Goal: Task Accomplishment & Management: Manage account settings

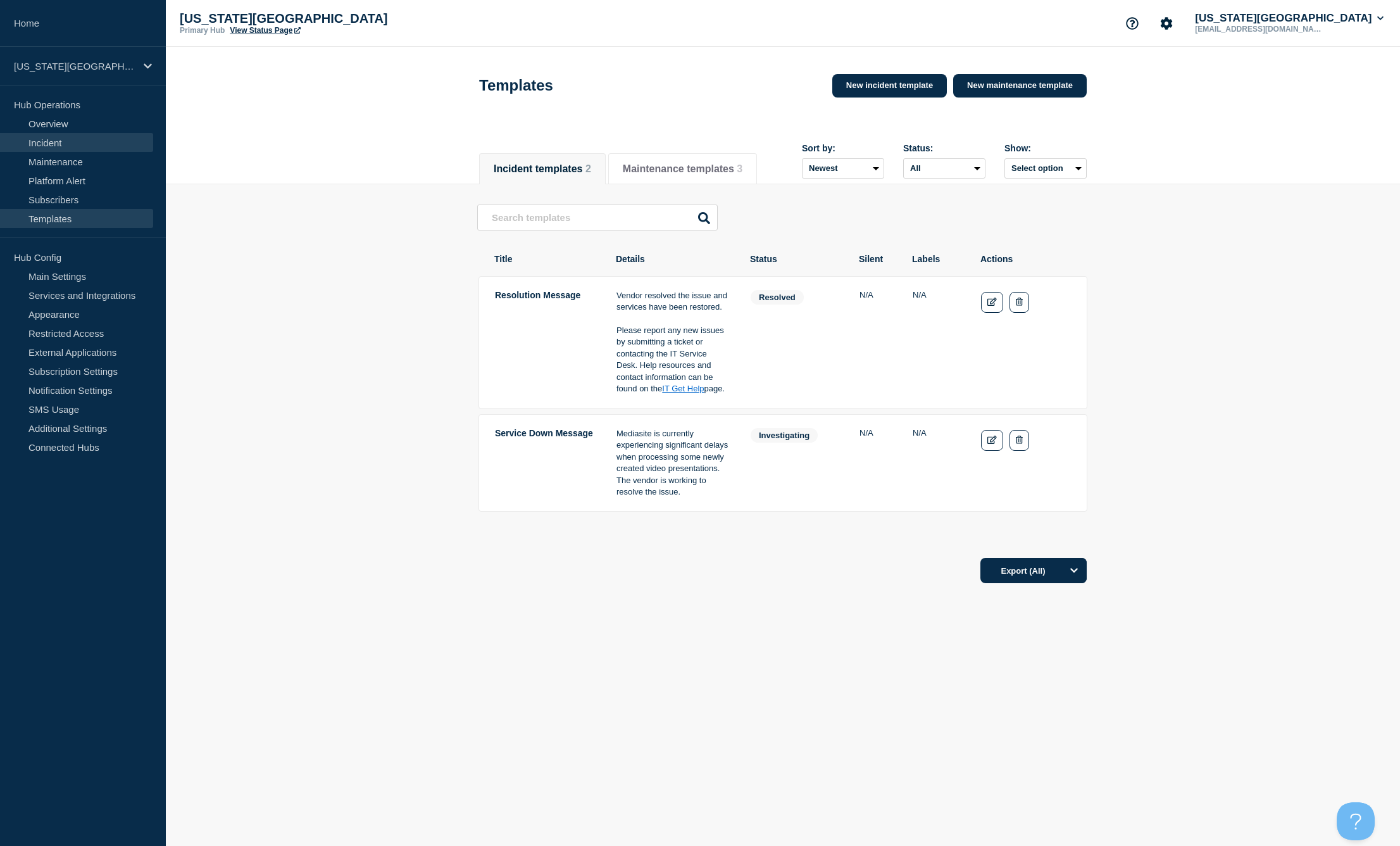
click at [47, 145] on link "Incident" at bounding box center [76, 142] width 153 height 19
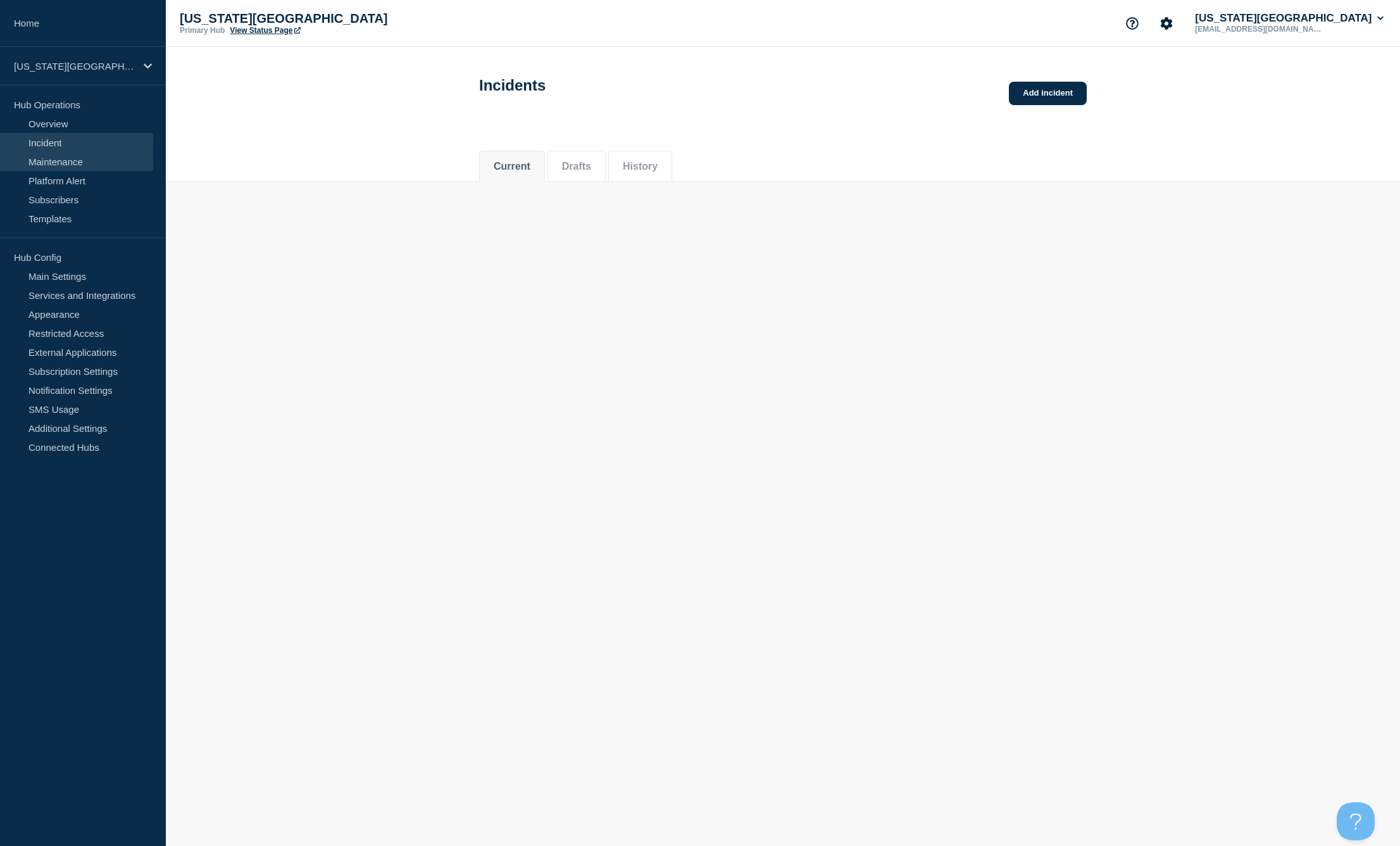
click at [50, 166] on link "Maintenance" at bounding box center [76, 162] width 153 height 19
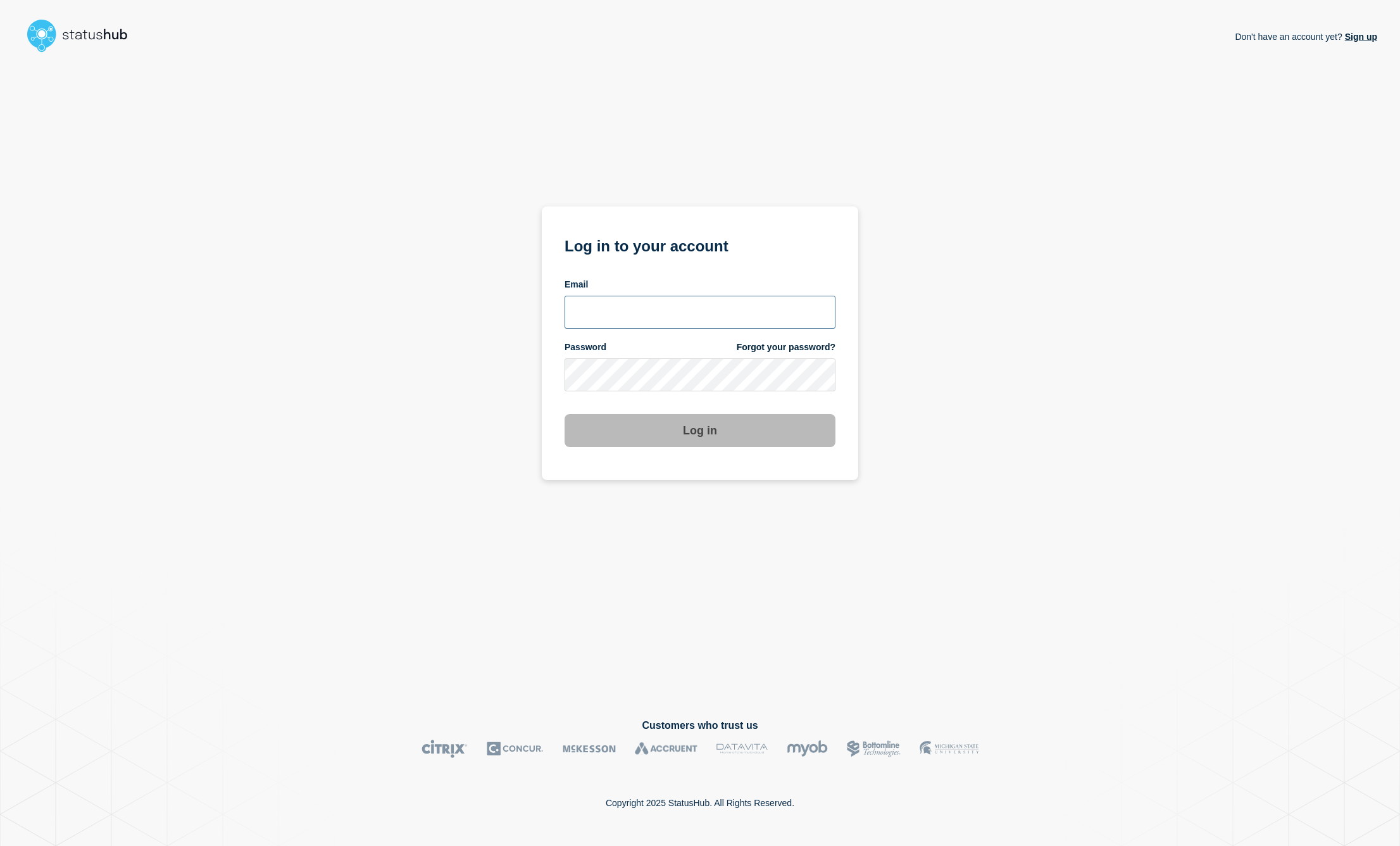
type input "[EMAIL_ADDRESS][DOMAIN_NAME]"
click at [718, 431] on button "Log in" at bounding box center [700, 430] width 271 height 33
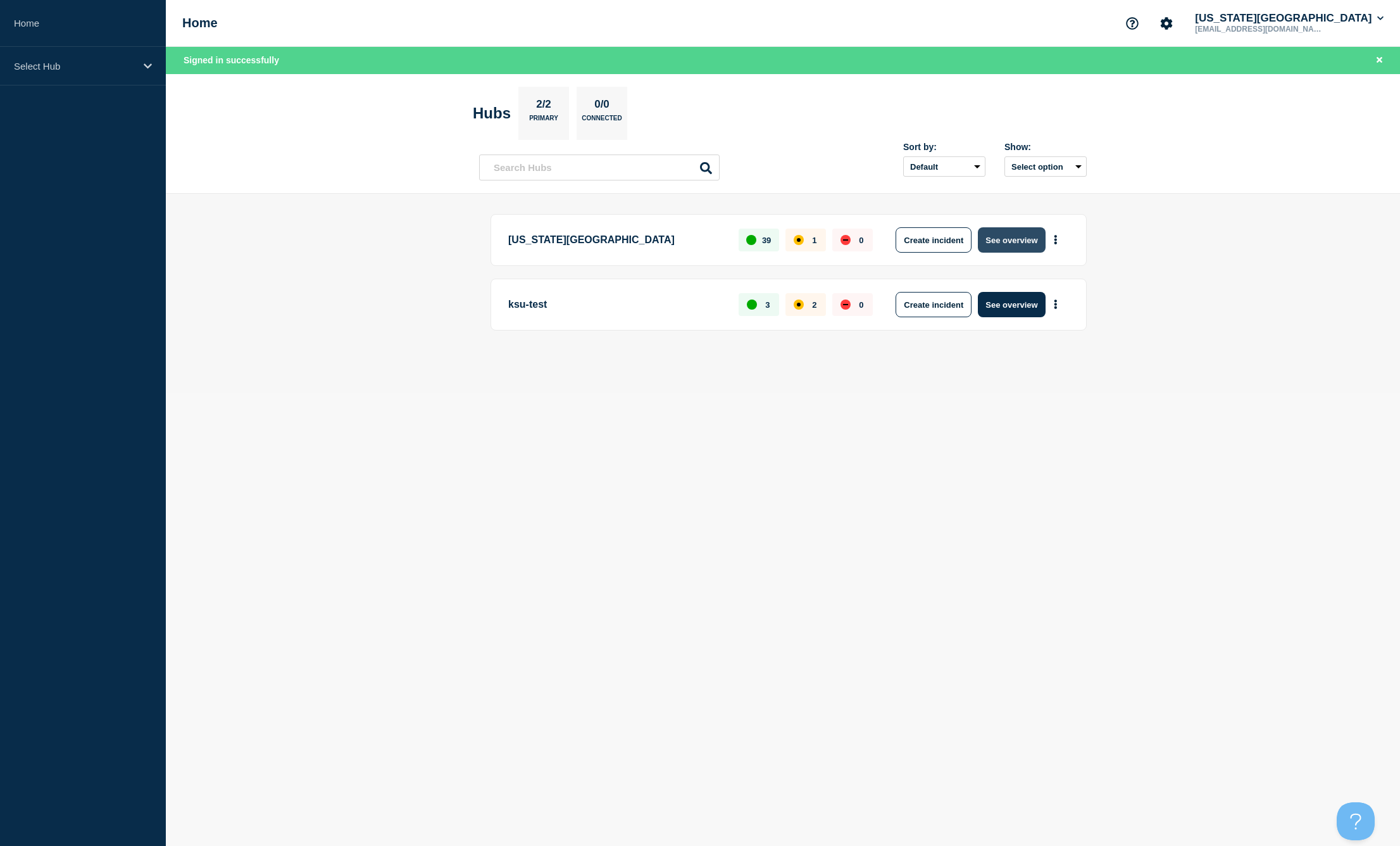
click at [1002, 235] on button "See overview" at bounding box center [1011, 240] width 67 height 25
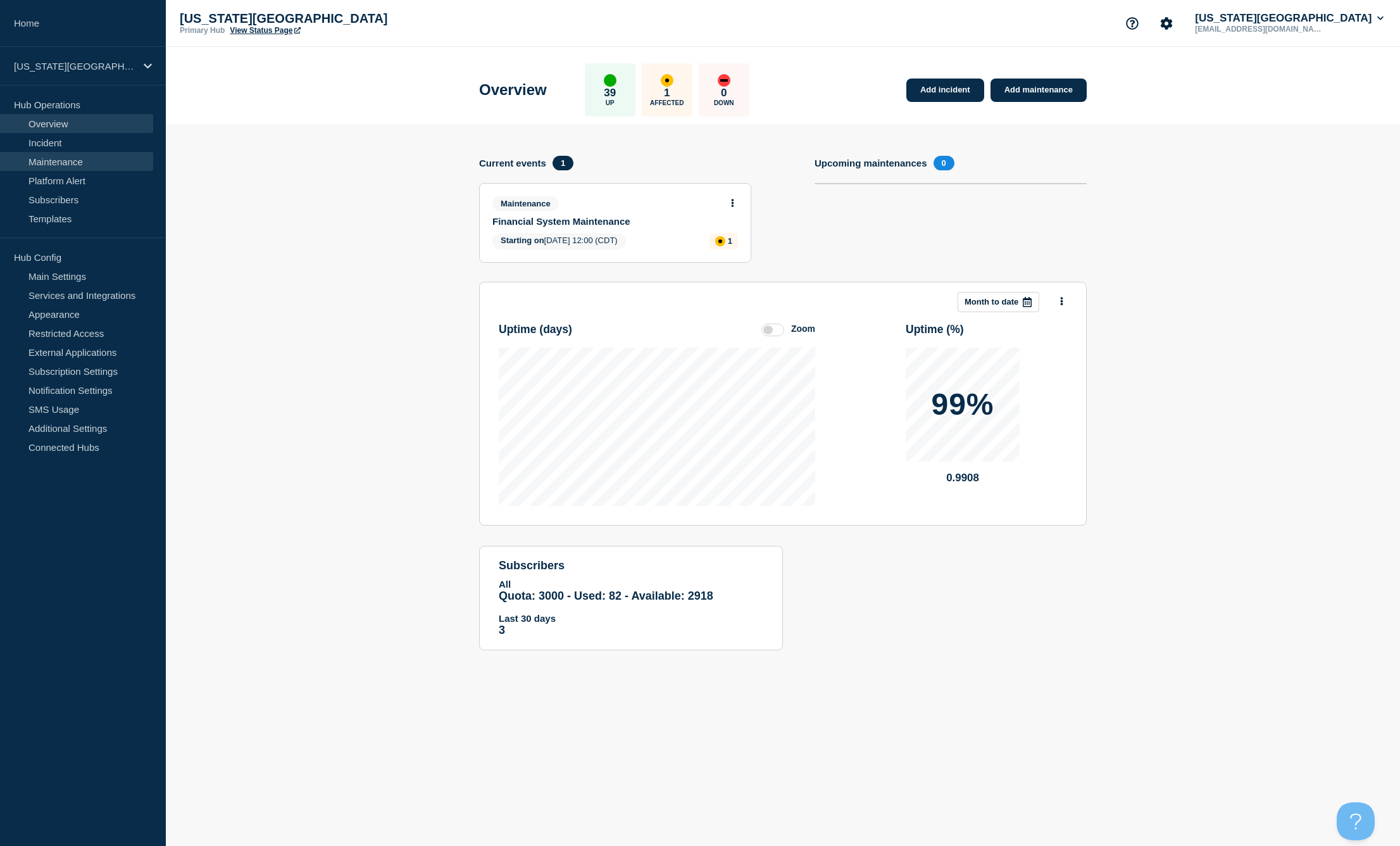
click at [69, 159] on link "Maintenance" at bounding box center [76, 162] width 153 height 19
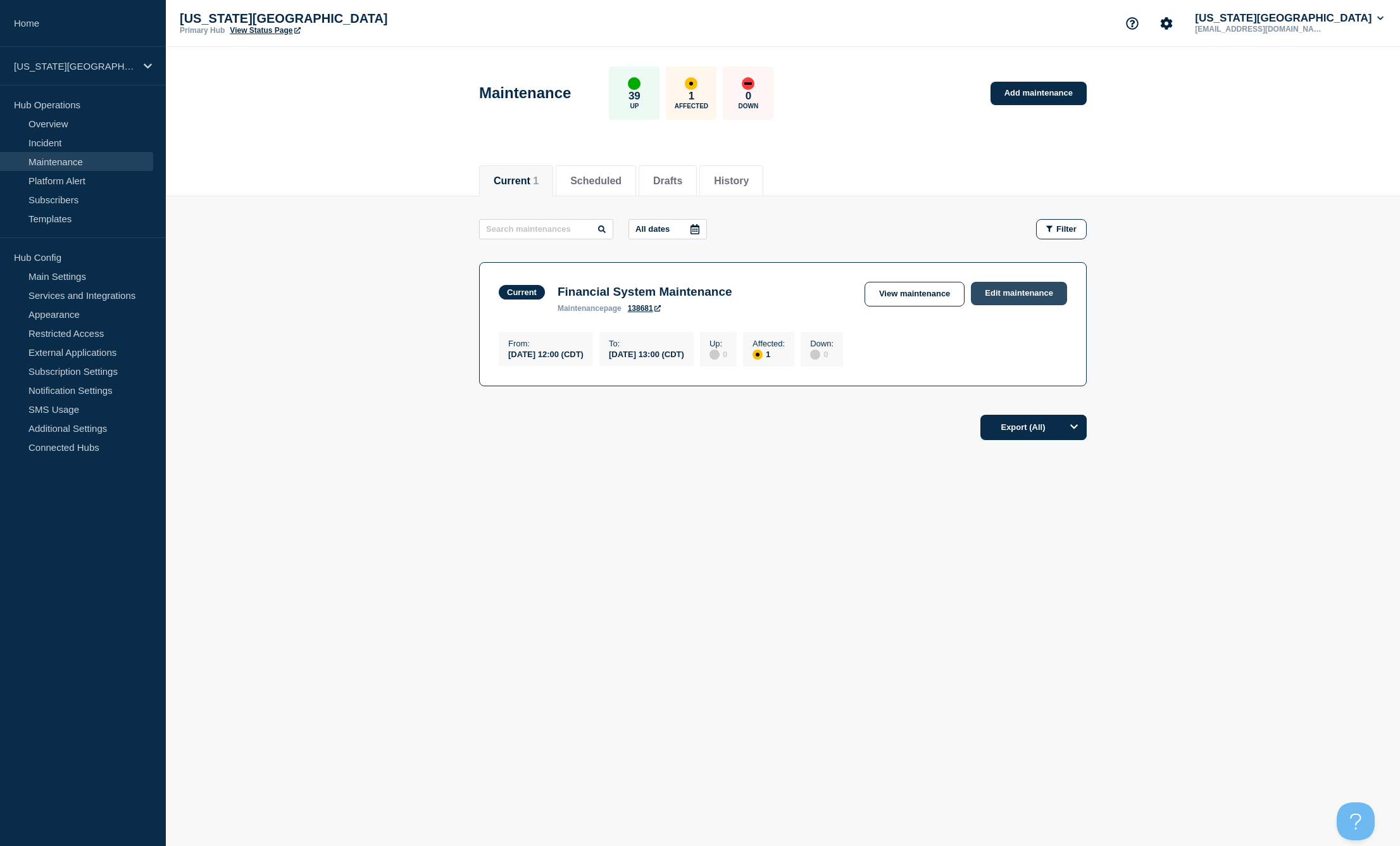
click at [1013, 291] on link "Edit maintenance" at bounding box center [1019, 293] width 96 height 23
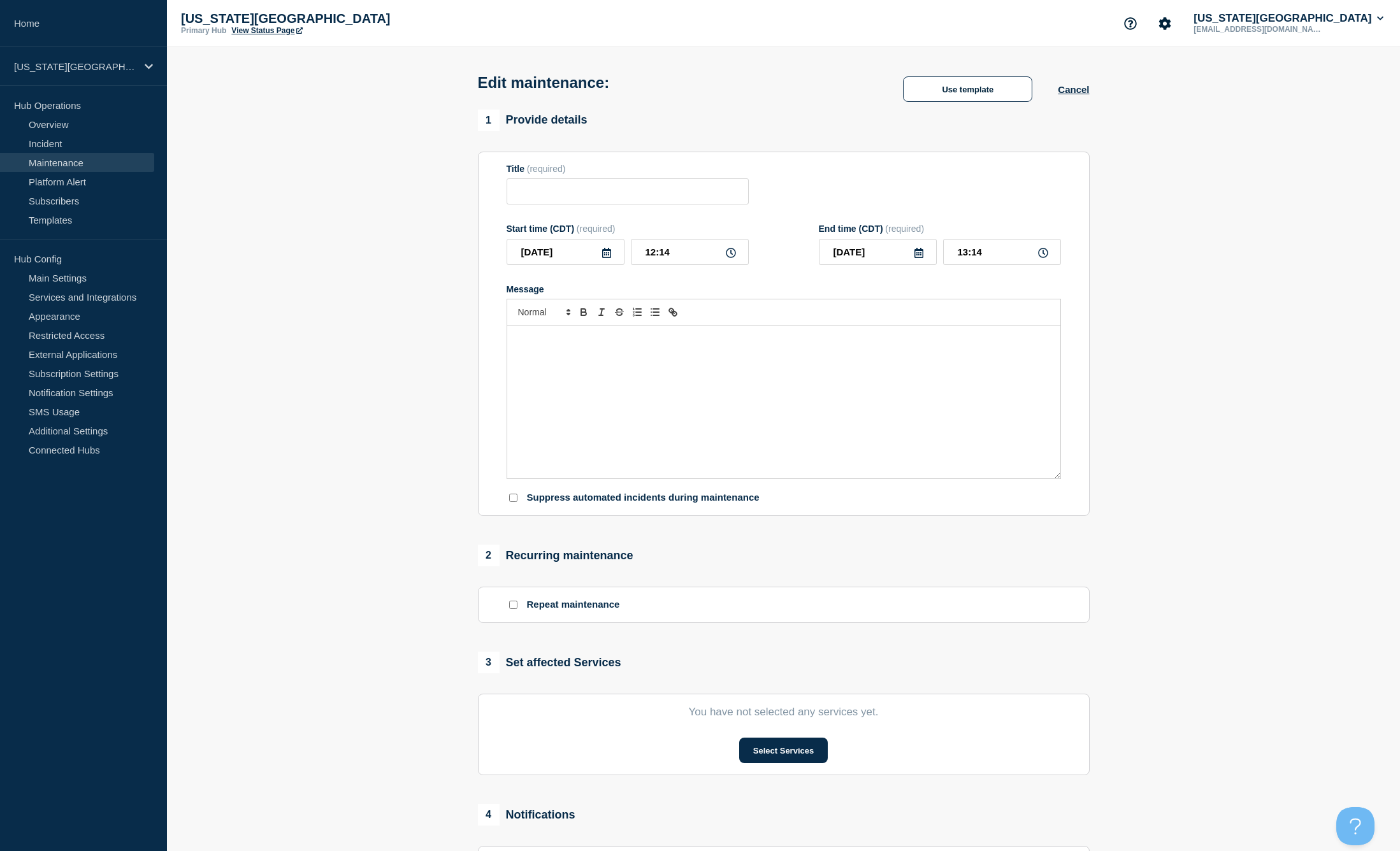
type input "Financial System Maintenance"
type input "12:00"
type input "13:00"
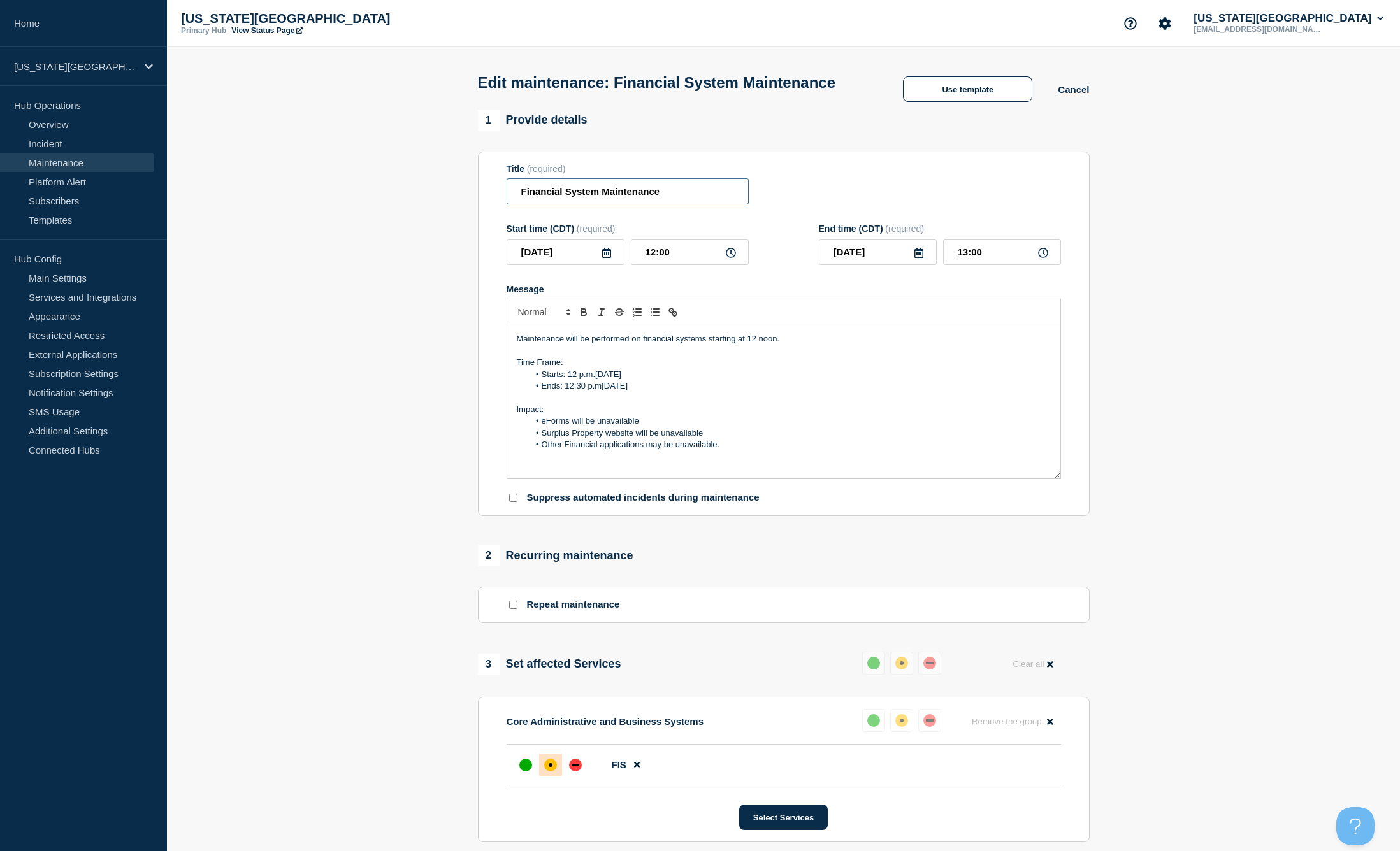
click at [683, 194] on input "Financial System Maintenance" at bounding box center [628, 192] width 242 height 26
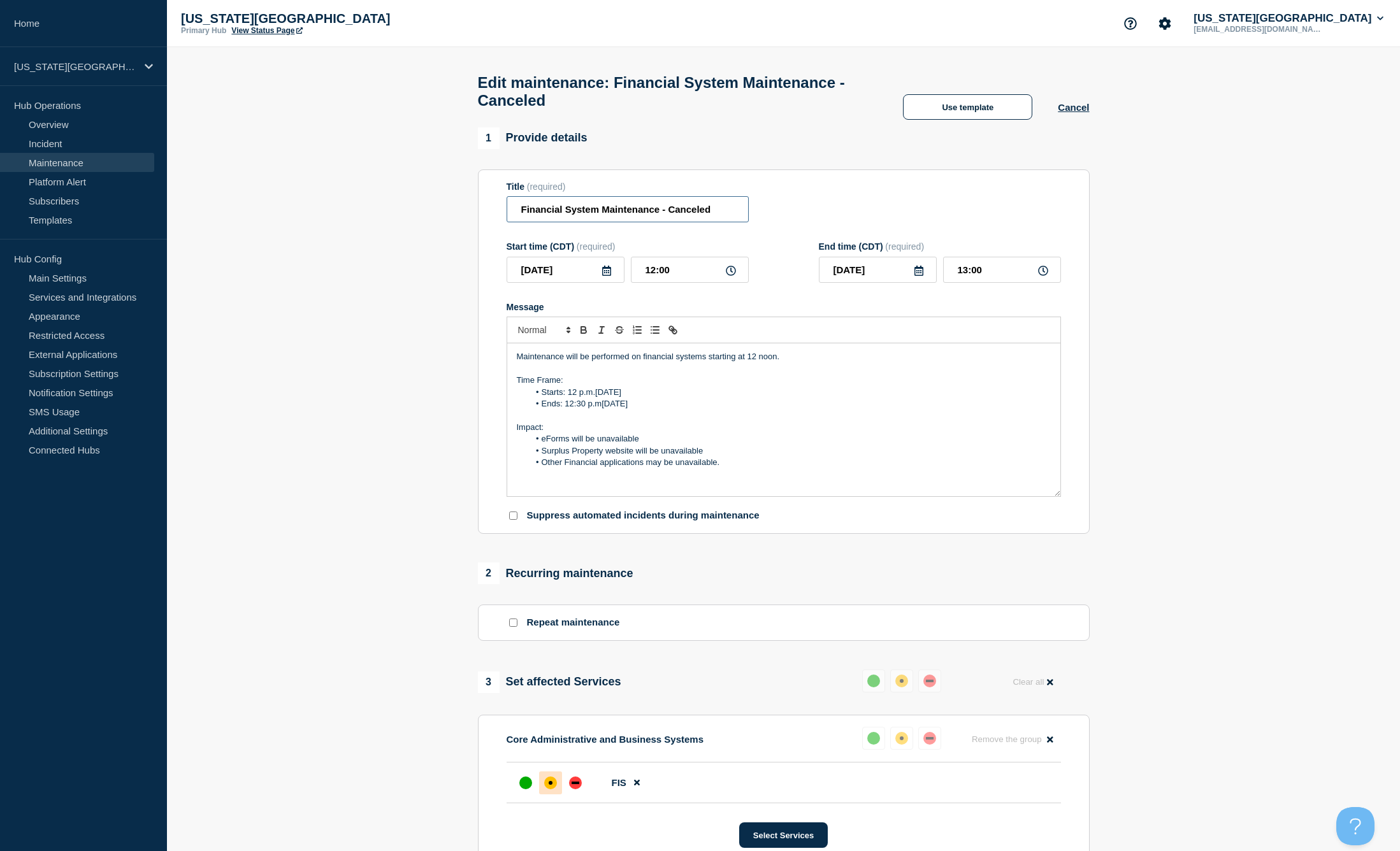
type input "Financial System Maintenance - Canceled"
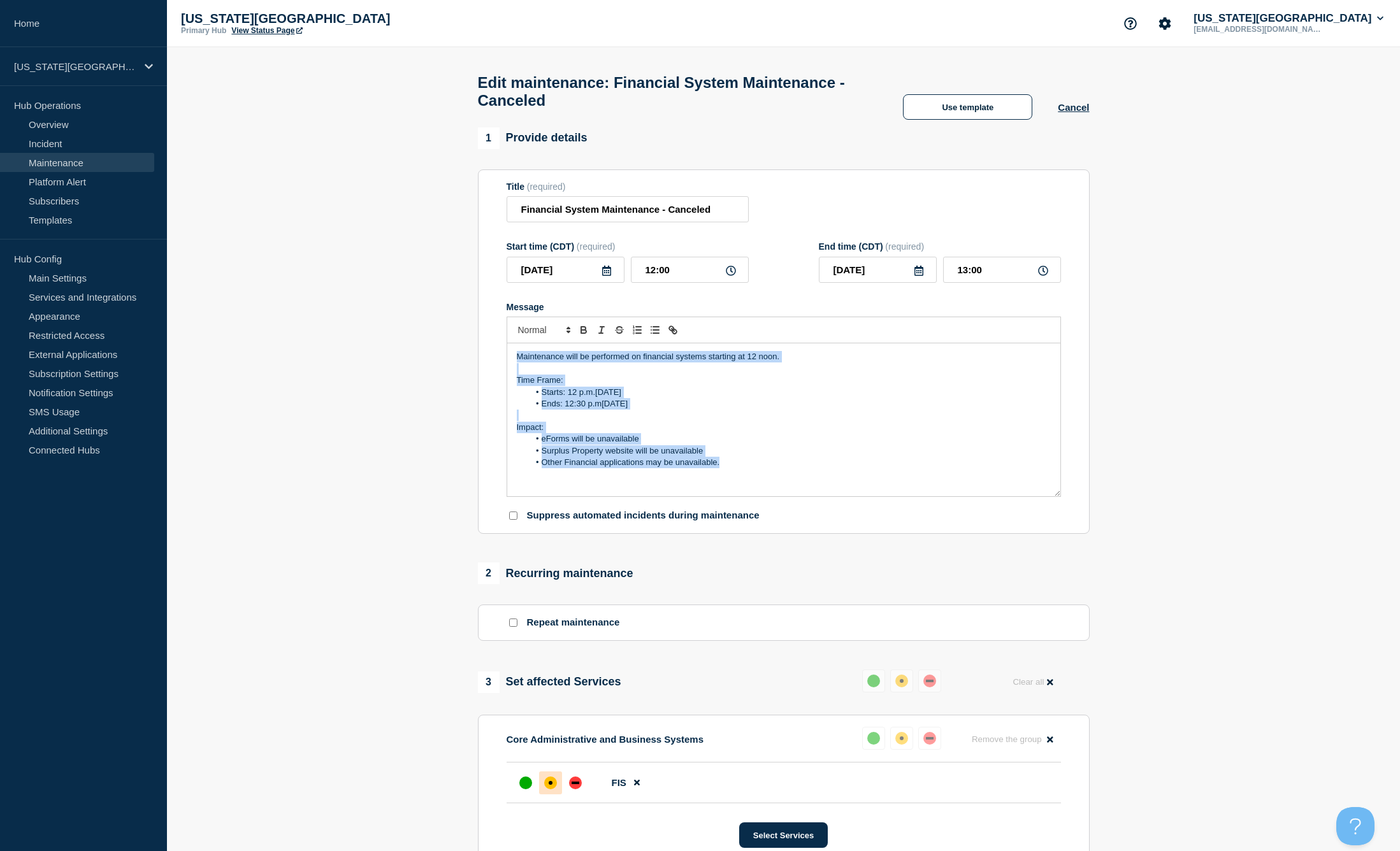
drag, startPoint x: 515, startPoint y: 374, endPoint x: 800, endPoint y: 505, distance: 313.7
click at [831, 535] on section "Title (required) Financial System Maintenance - Canceled Start time (CDT) (requ…" at bounding box center [784, 352] width 611 height 365
drag, startPoint x: 618, startPoint y: 343, endPoint x: 602, endPoint y: 352, distance: 18.4
click at [618, 336] on icon "Toggle strikethrough text" at bounding box center [619, 330] width 12 height 12
click at [519, 361] on s "Maintenance will be performed on financial systems starting at 12 noon." at bounding box center [649, 356] width 263 height 9
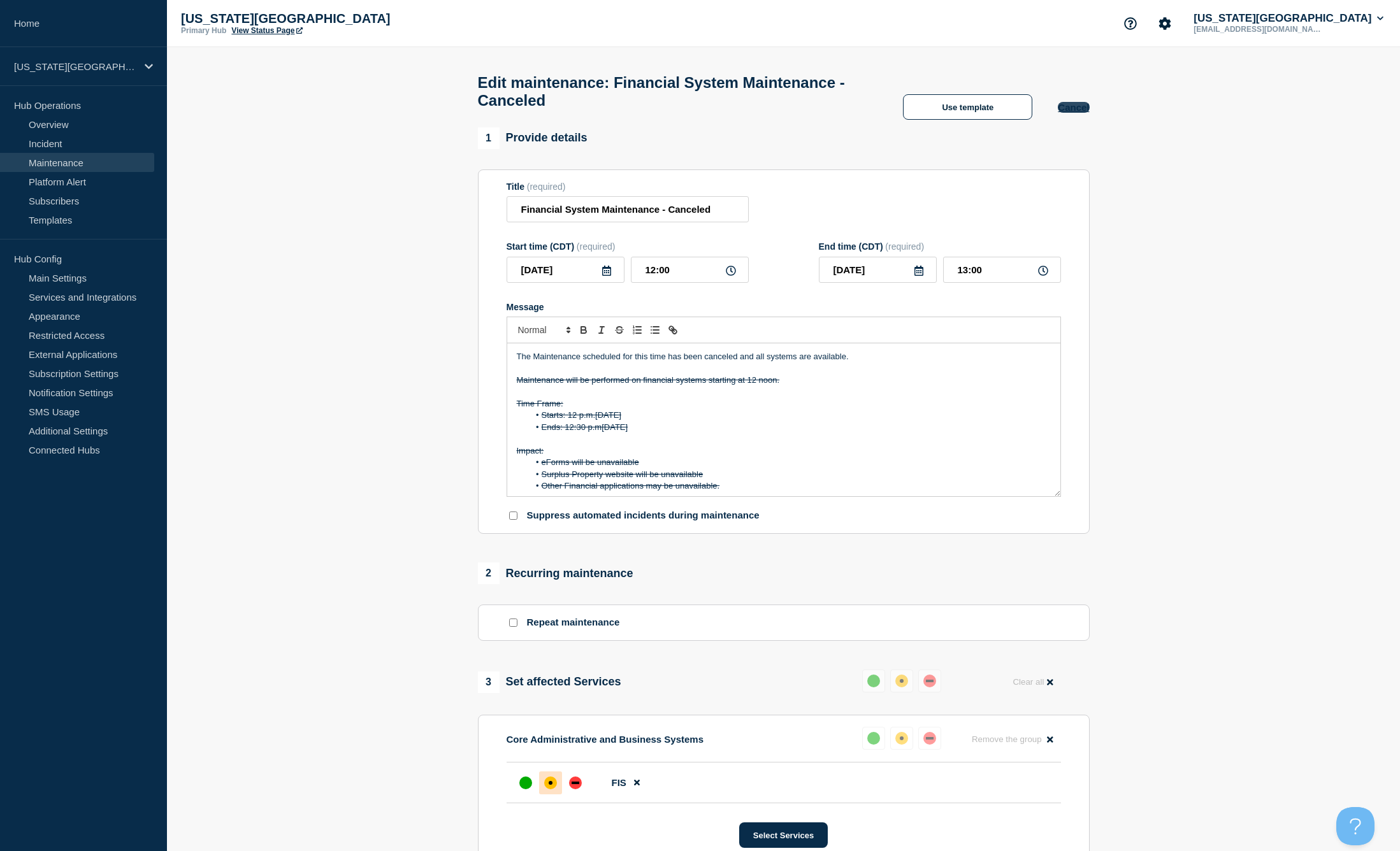
click at [1078, 113] on button "Cancel" at bounding box center [1073, 108] width 31 height 11
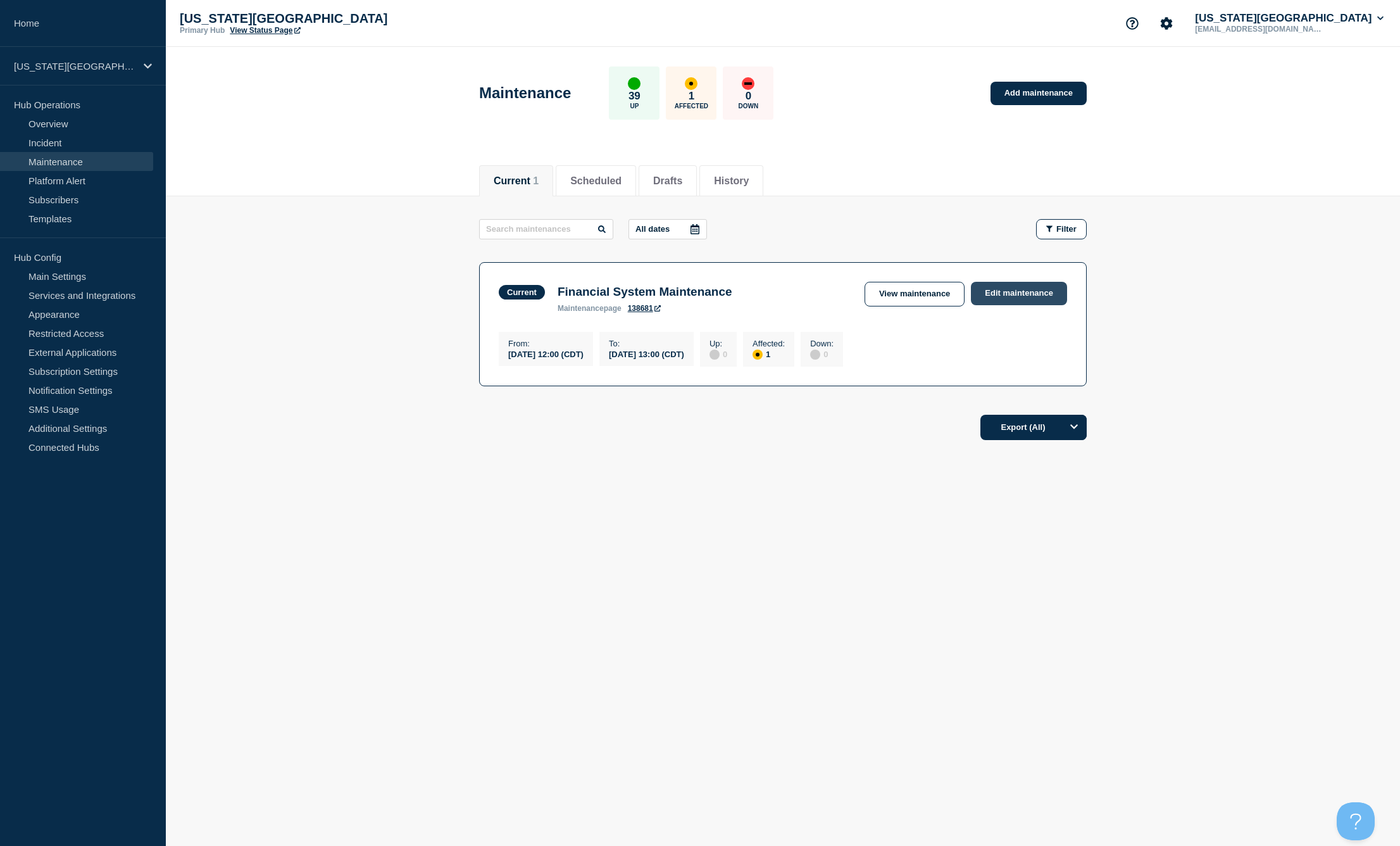
click at [1023, 298] on link "Edit maintenance" at bounding box center [1019, 293] width 96 height 23
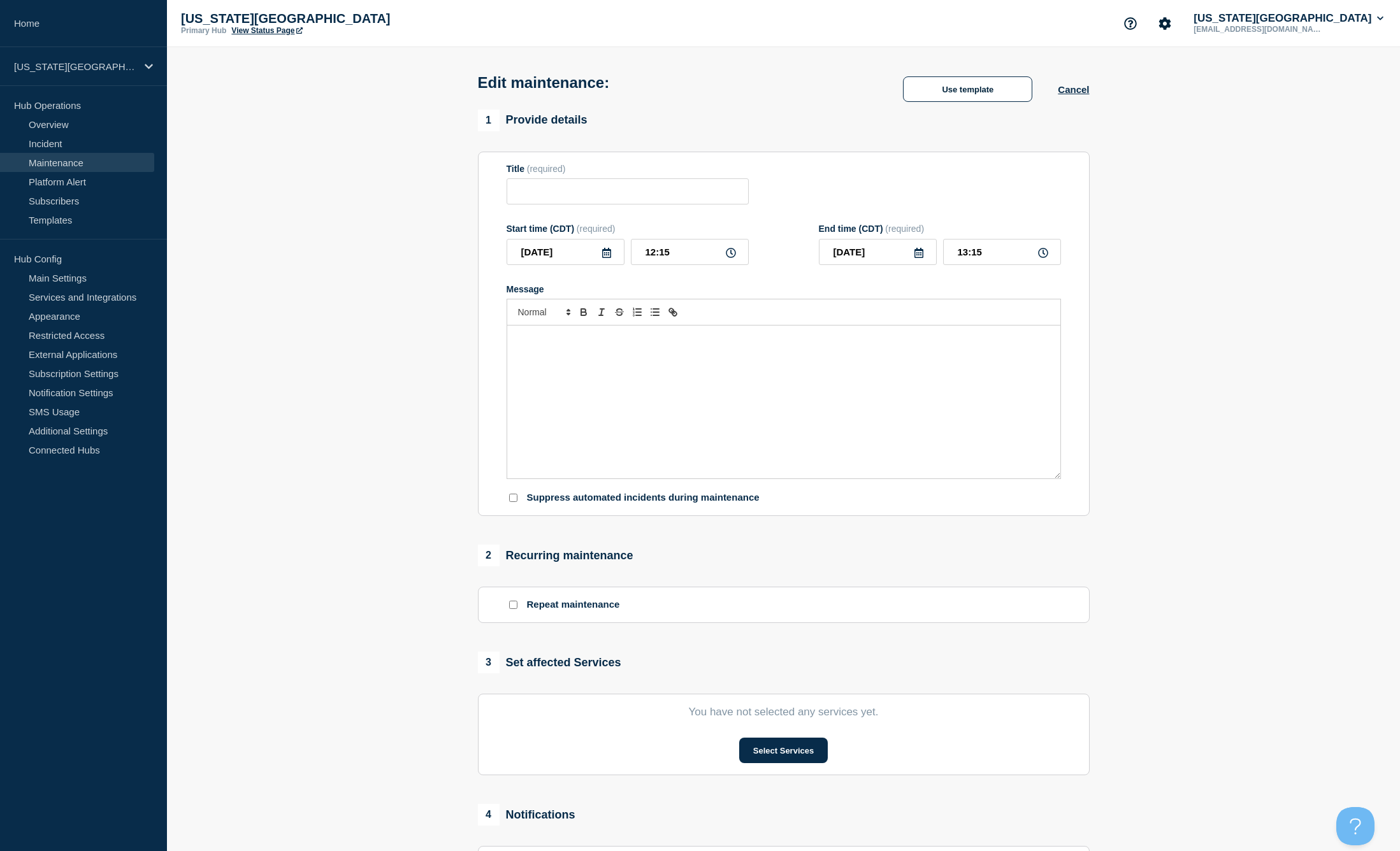
type input "Financial System Maintenance"
type input "12:00"
type input "13:00"
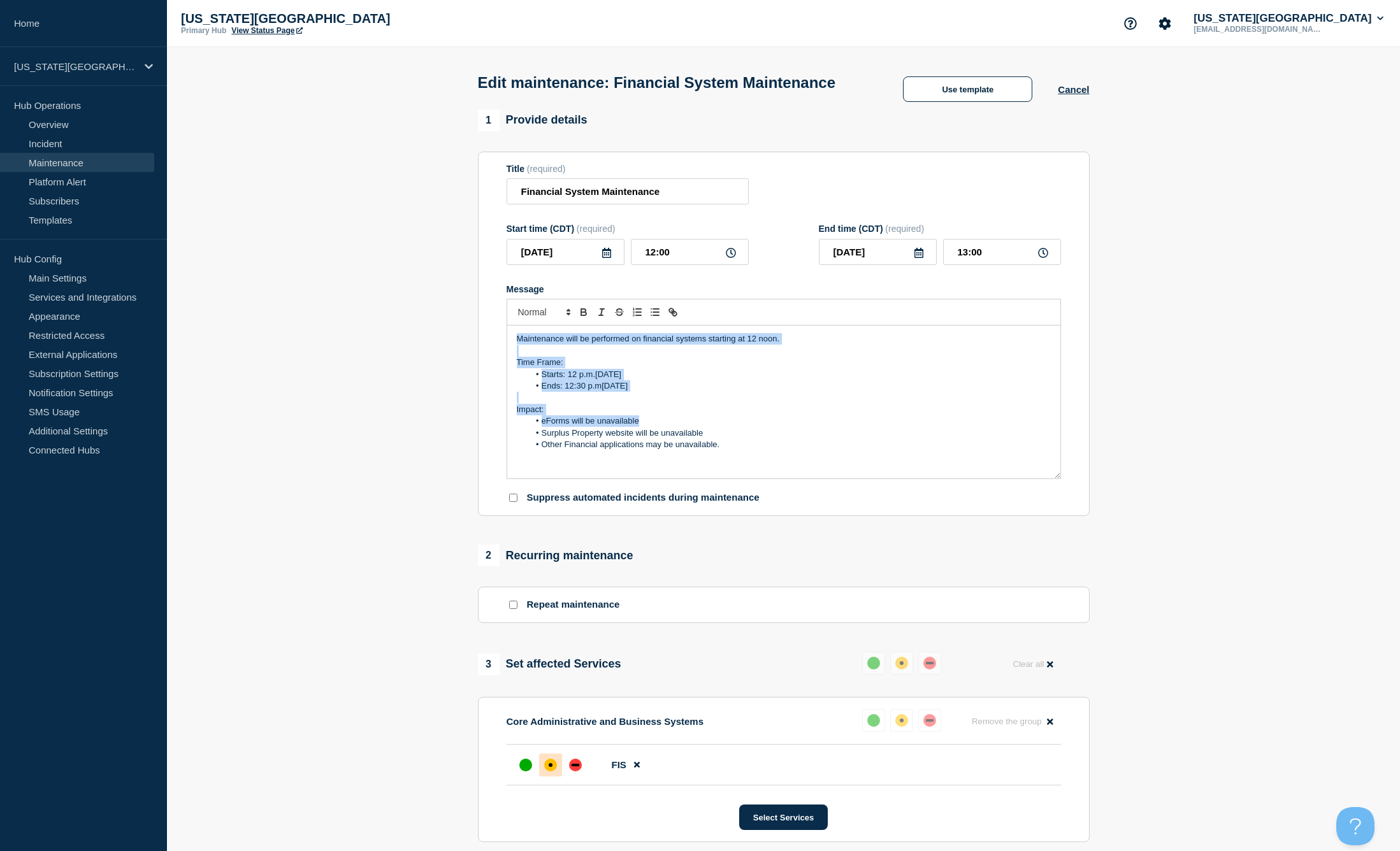
drag, startPoint x: 517, startPoint y: 351, endPoint x: 729, endPoint y: 350, distance: 212.0
click at [741, 435] on div "Maintenance will be performed on financial systems starting at 12 noon. Time Fr…" at bounding box center [783, 402] width 553 height 153
click at [698, 200] on input "Financial System Maintenance" at bounding box center [628, 192] width 242 height 26
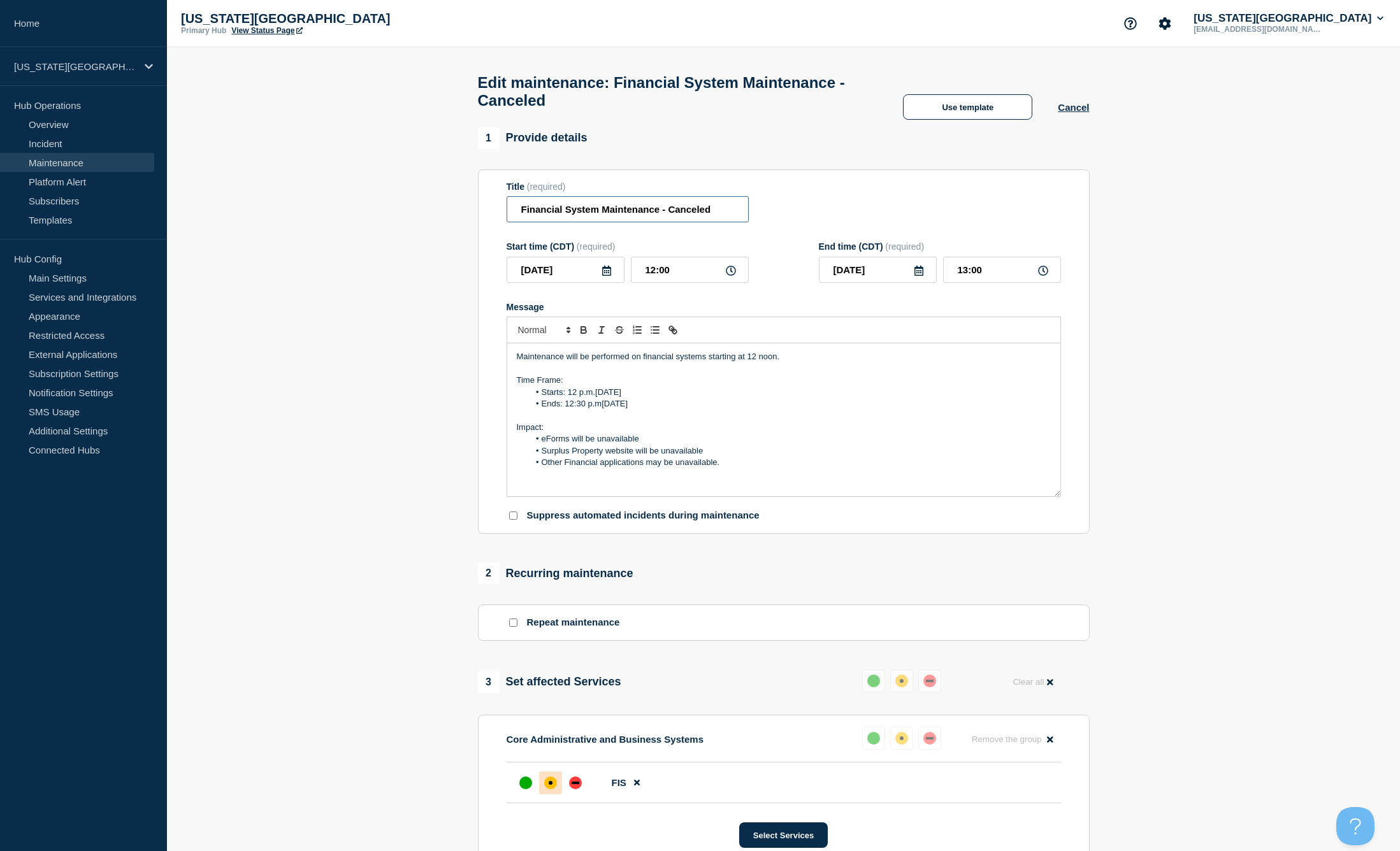
type input "Financial System Maintenance - Canceled"
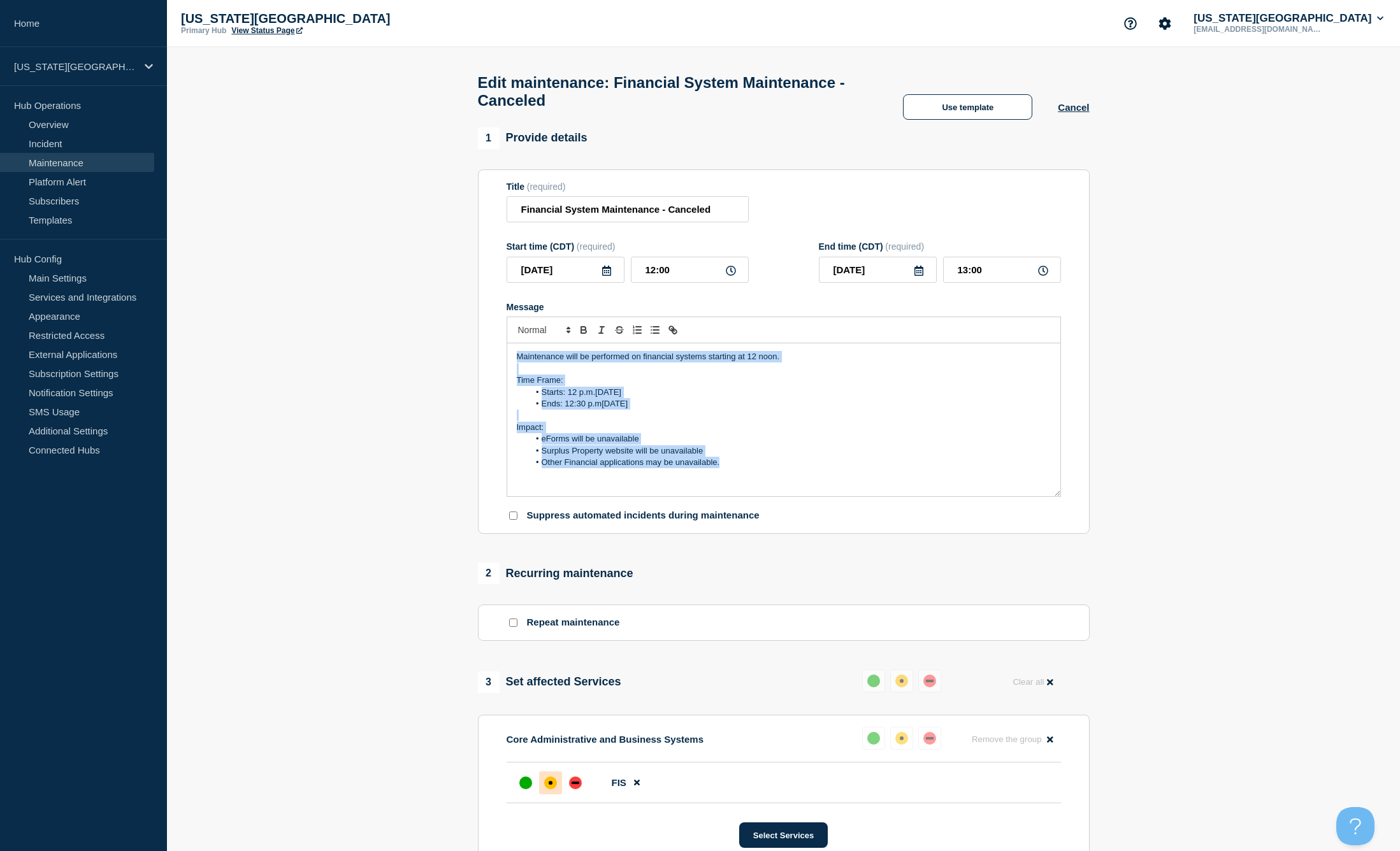
drag, startPoint x: 723, startPoint y: 483, endPoint x: 508, endPoint y: 374, distance: 241.1
click at [508, 374] on div "Maintenance will be performed on financial systems starting at 12 noon. Time Fr…" at bounding box center [783, 420] width 553 height 153
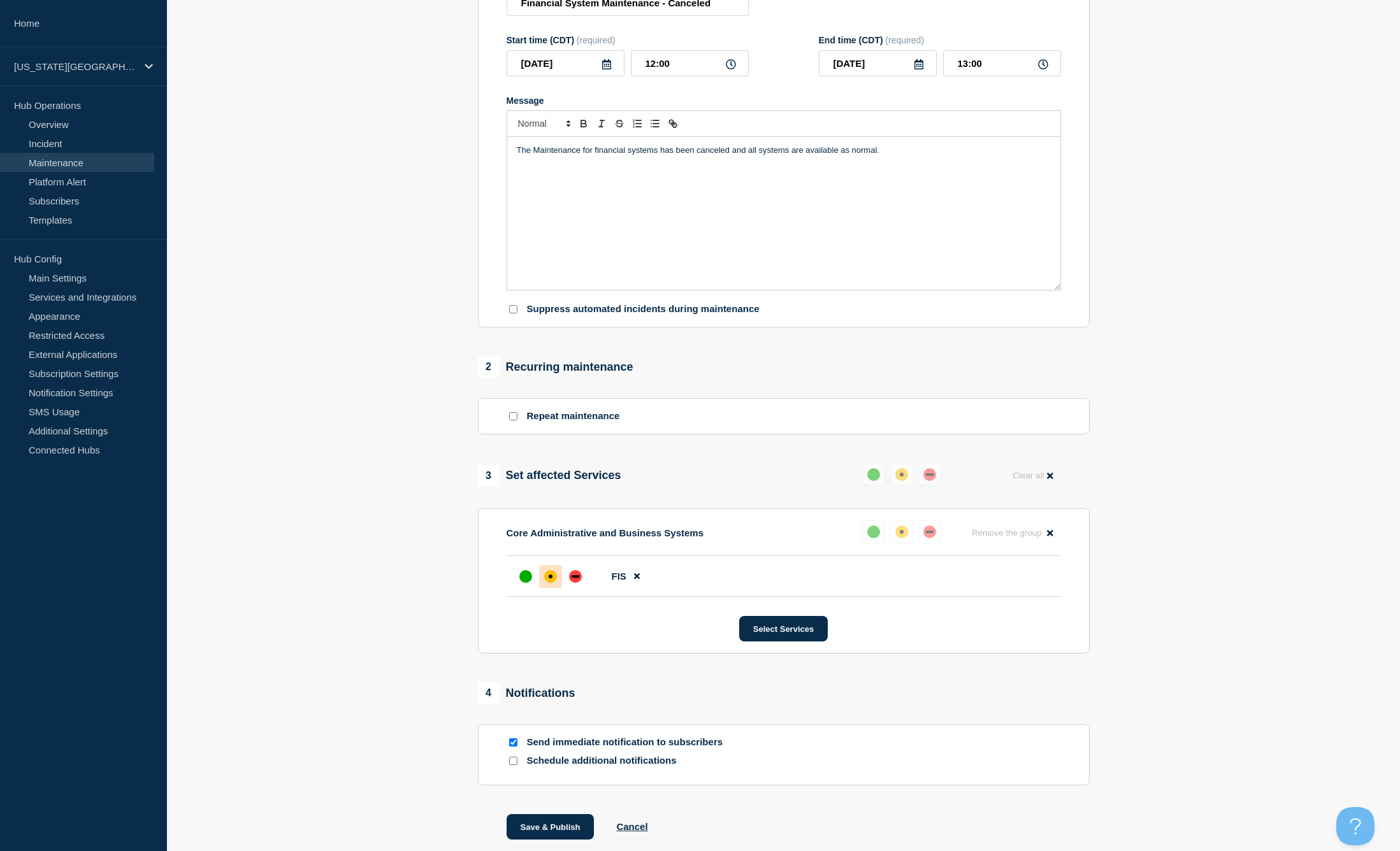
scroll to position [303, 0]
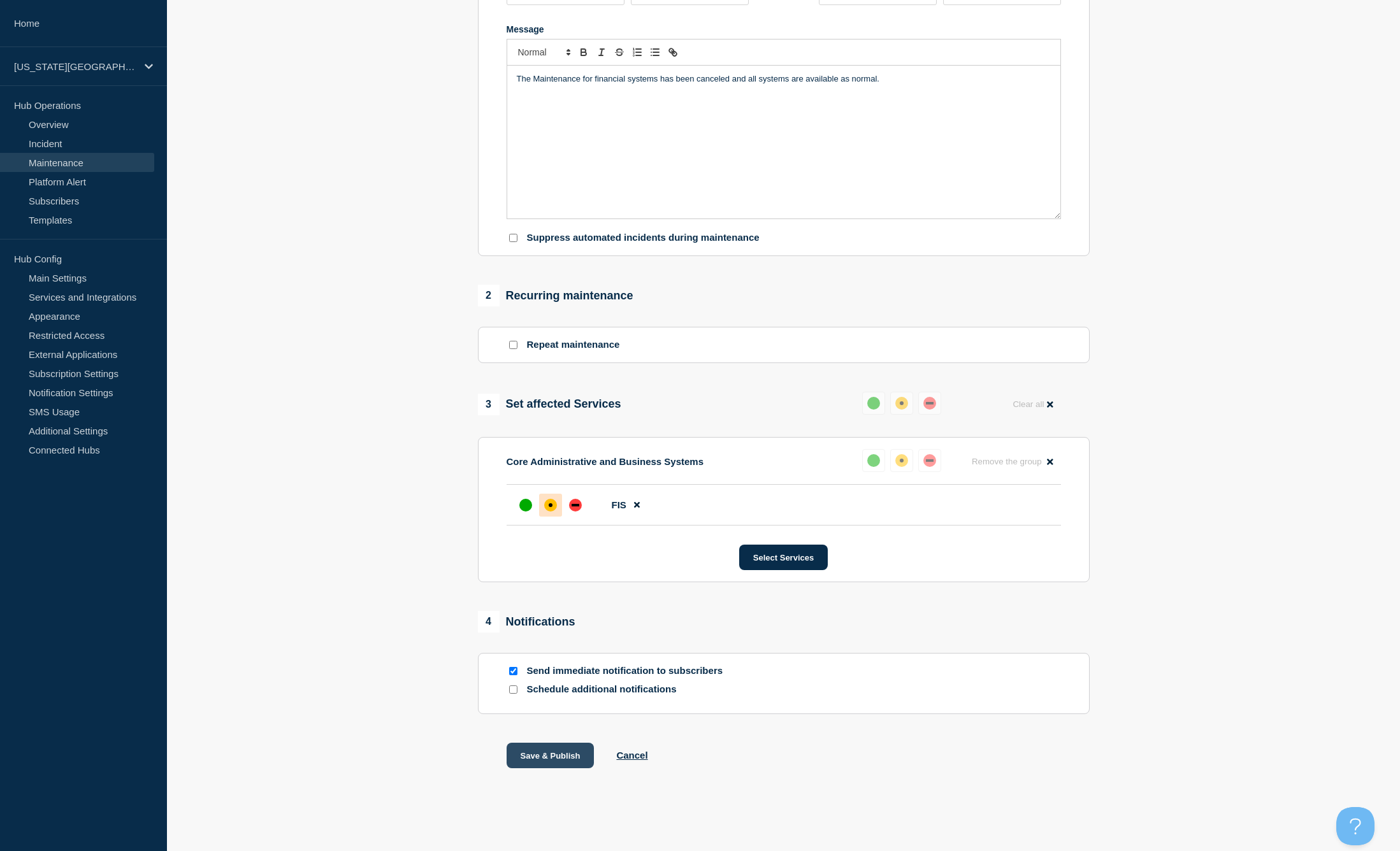
click at [554, 751] on button "Save & Publish" at bounding box center [551, 755] width 88 height 26
